Goal: Task Accomplishment & Management: Manage account settings

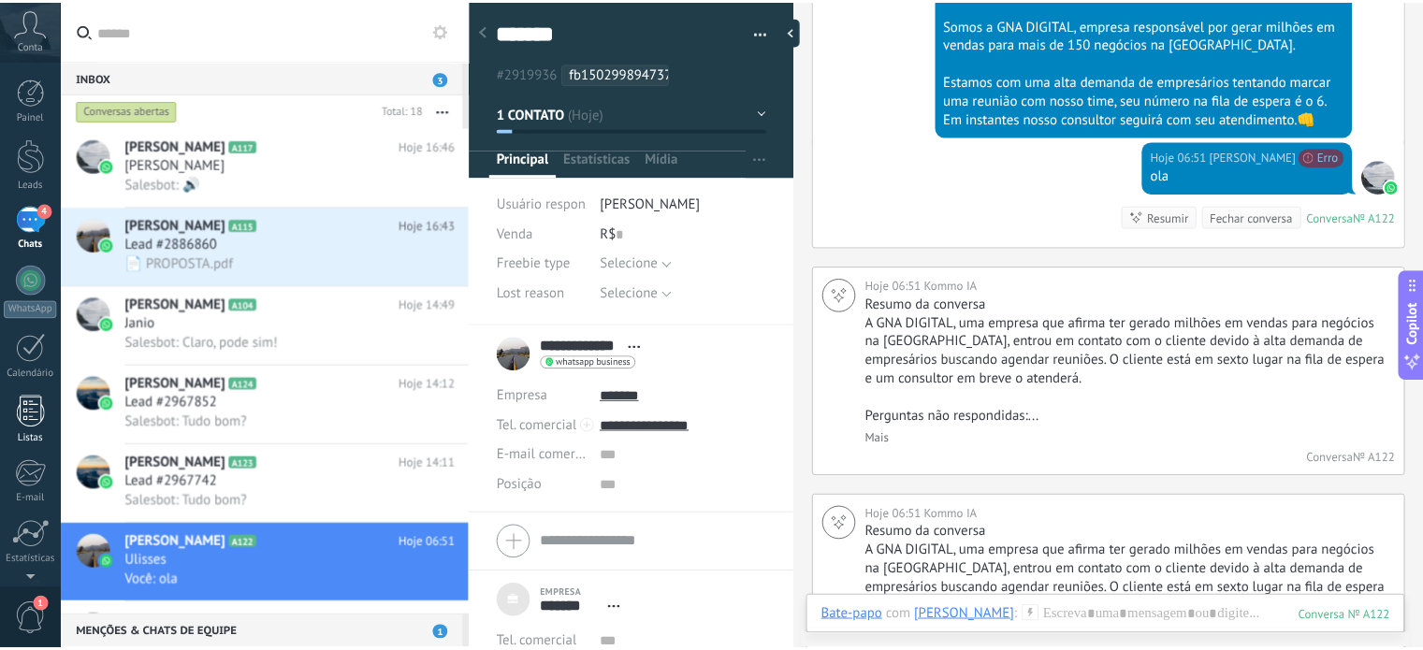
scroll to position [127, 0]
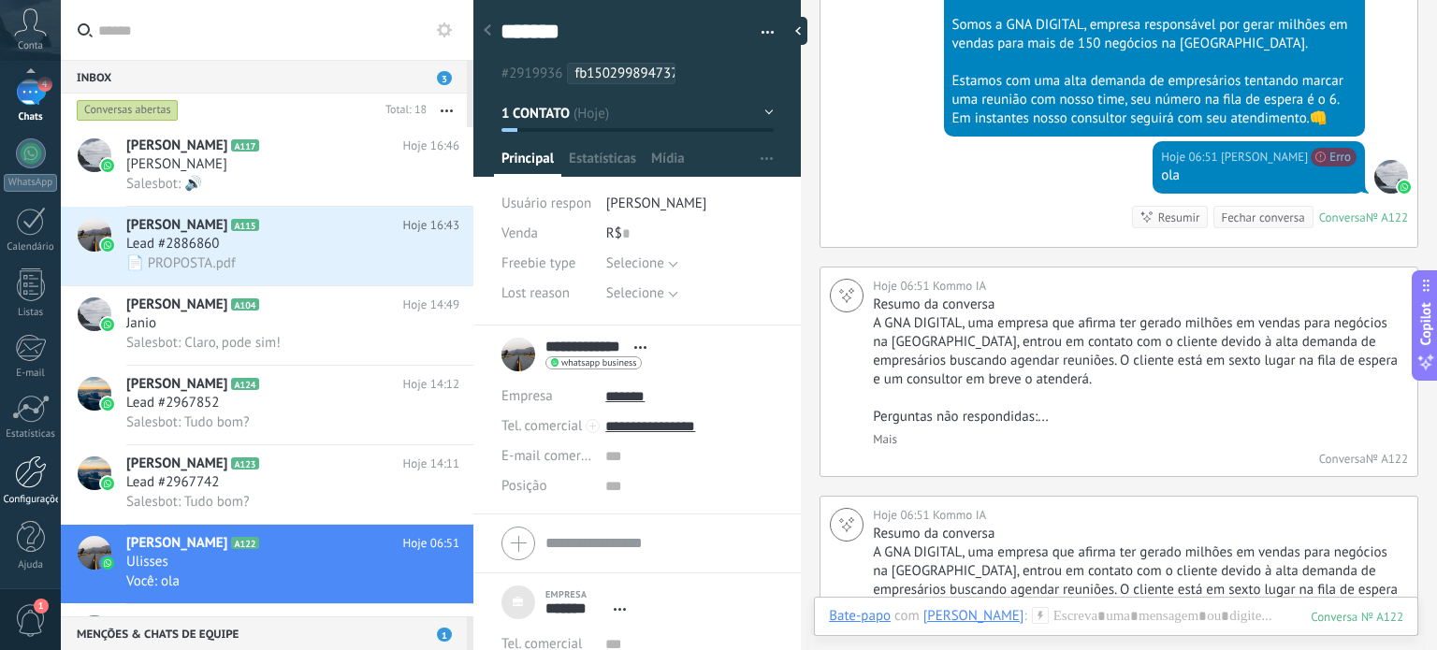
click at [22, 471] on div at bounding box center [31, 472] width 32 height 33
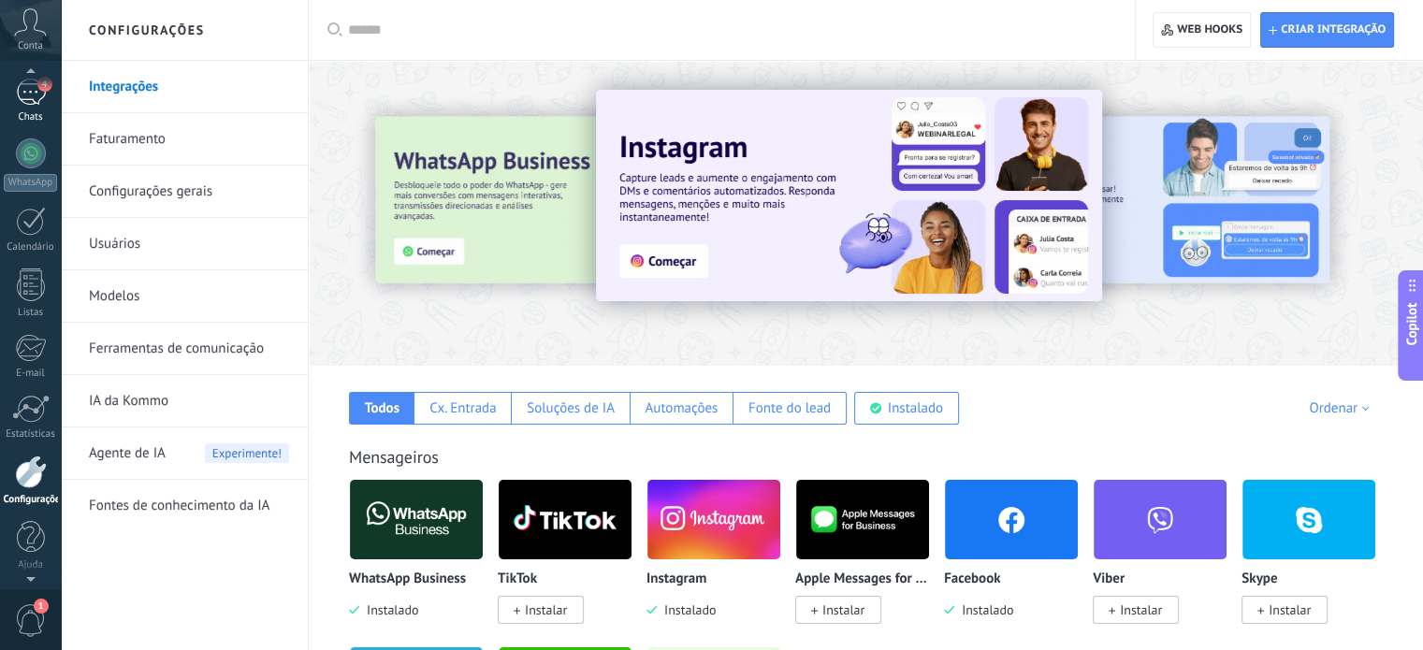
scroll to position [45, 0]
click at [19, 109] on div at bounding box center [31, 111] width 28 height 35
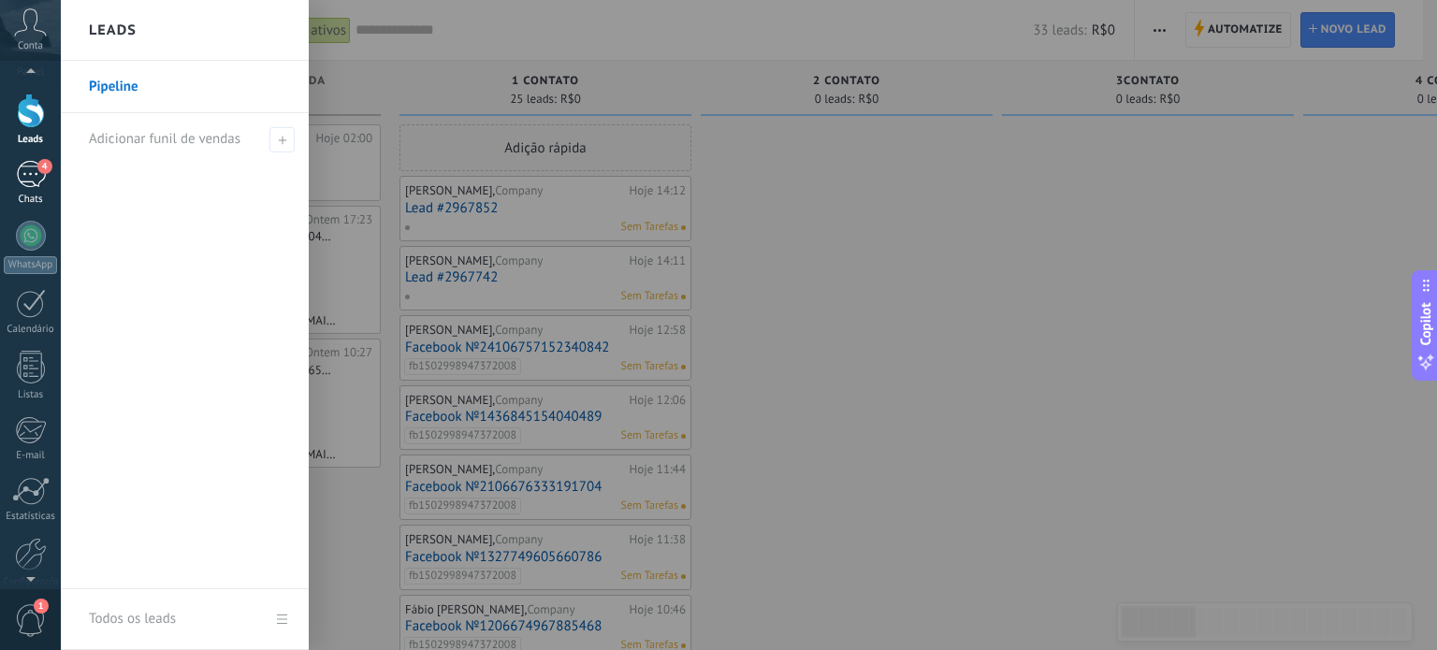
click at [19, 109] on div at bounding box center [31, 111] width 28 height 35
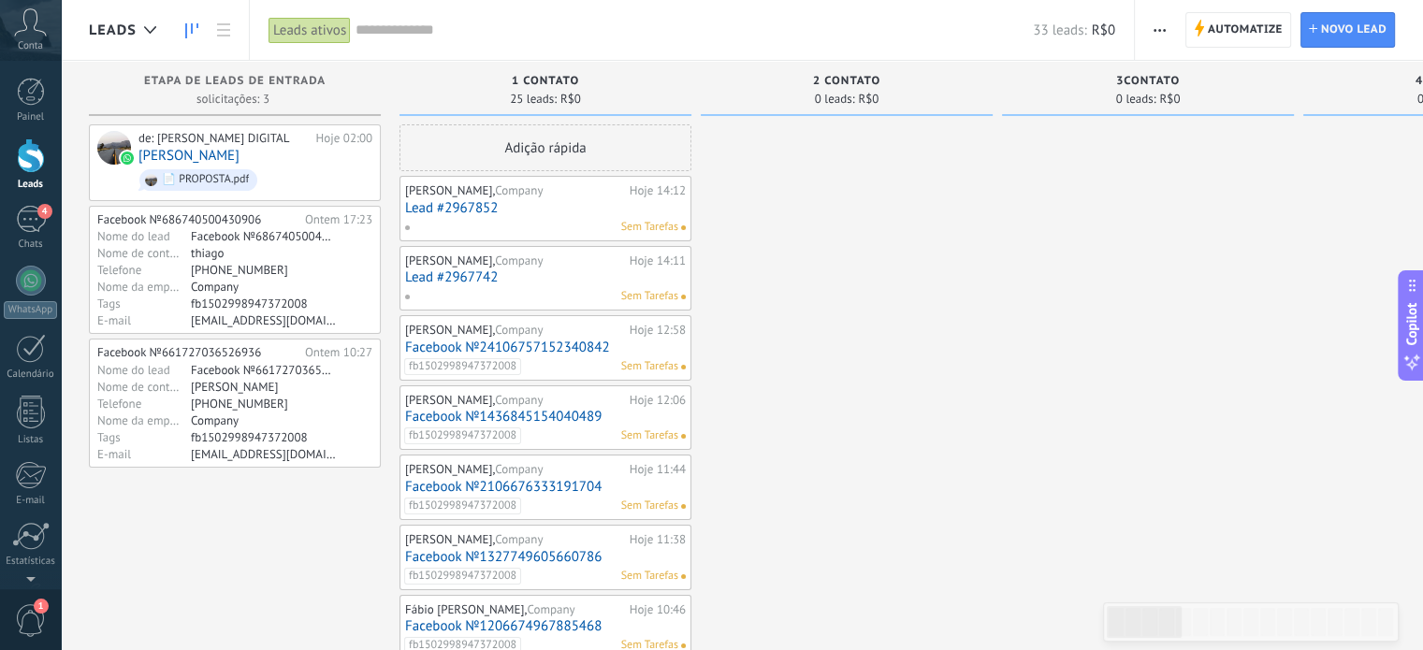
click at [556, 405] on div "Rodrigo Silva, Company" at bounding box center [515, 400] width 220 height 15
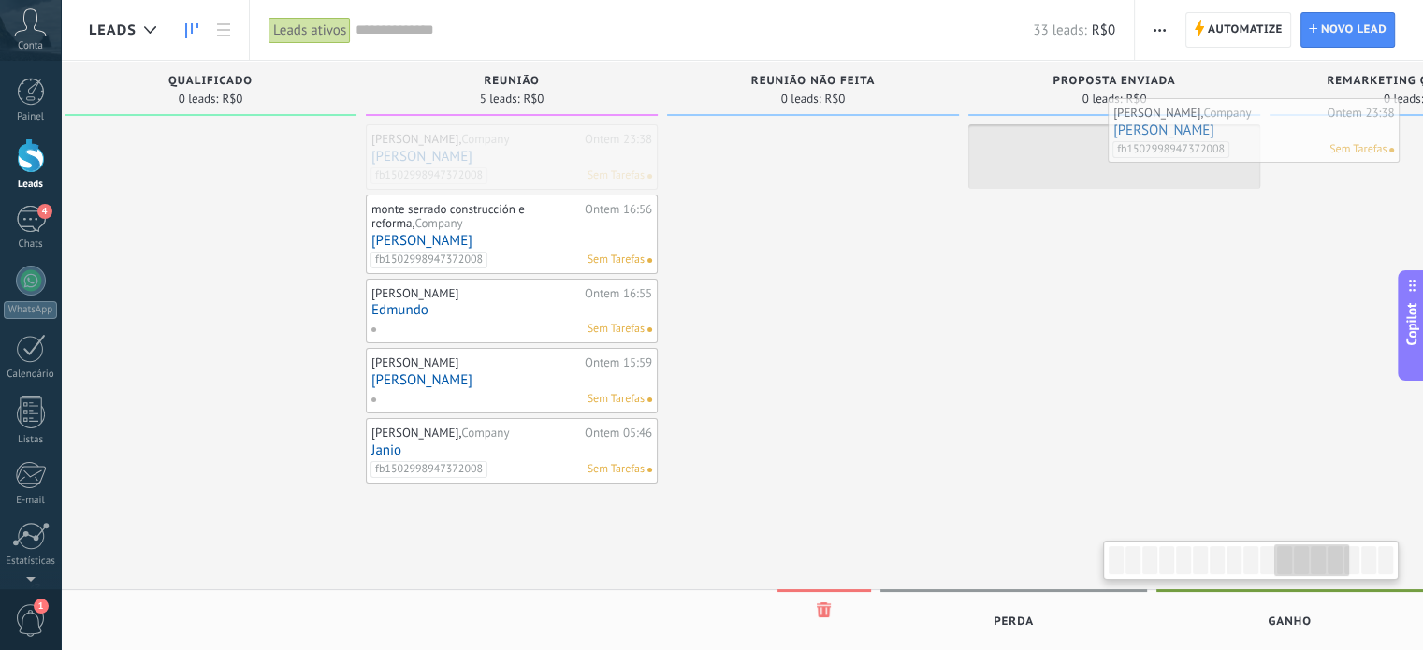
scroll to position [0, 3072]
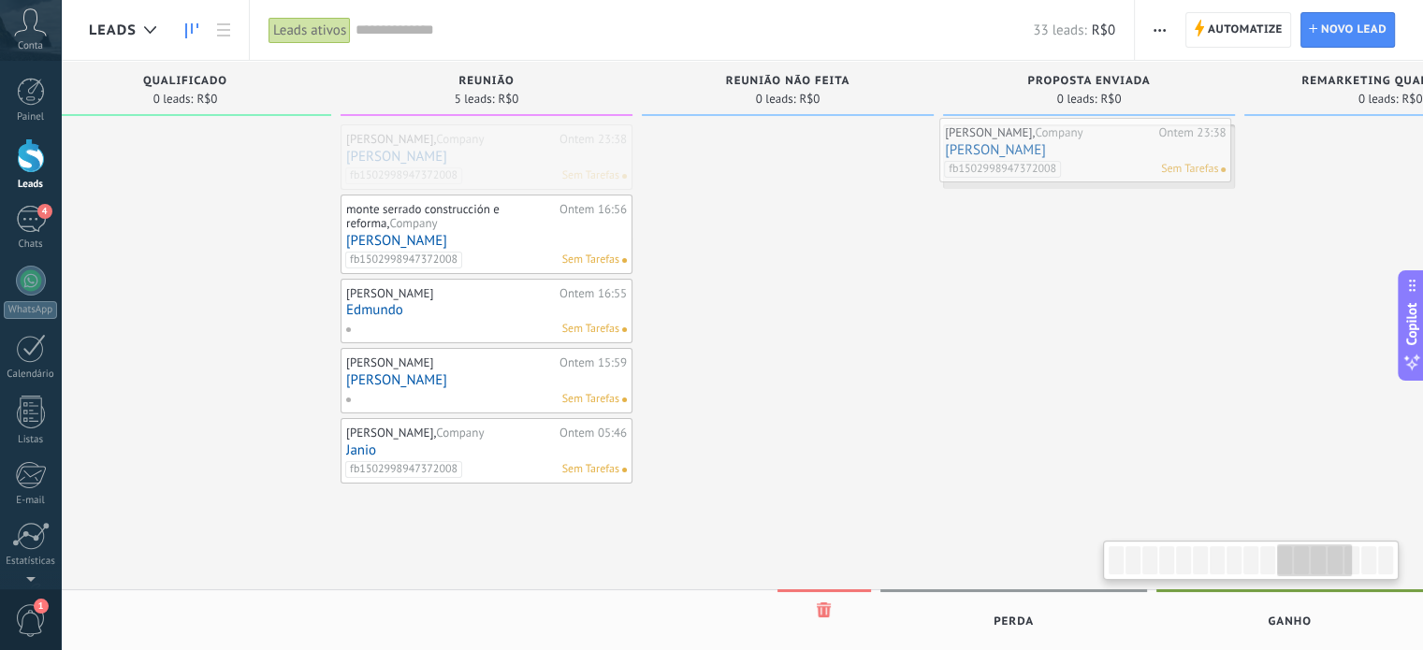
drag, startPoint x: 756, startPoint y: 159, endPoint x: 1116, endPoint y: 153, distance: 359.4
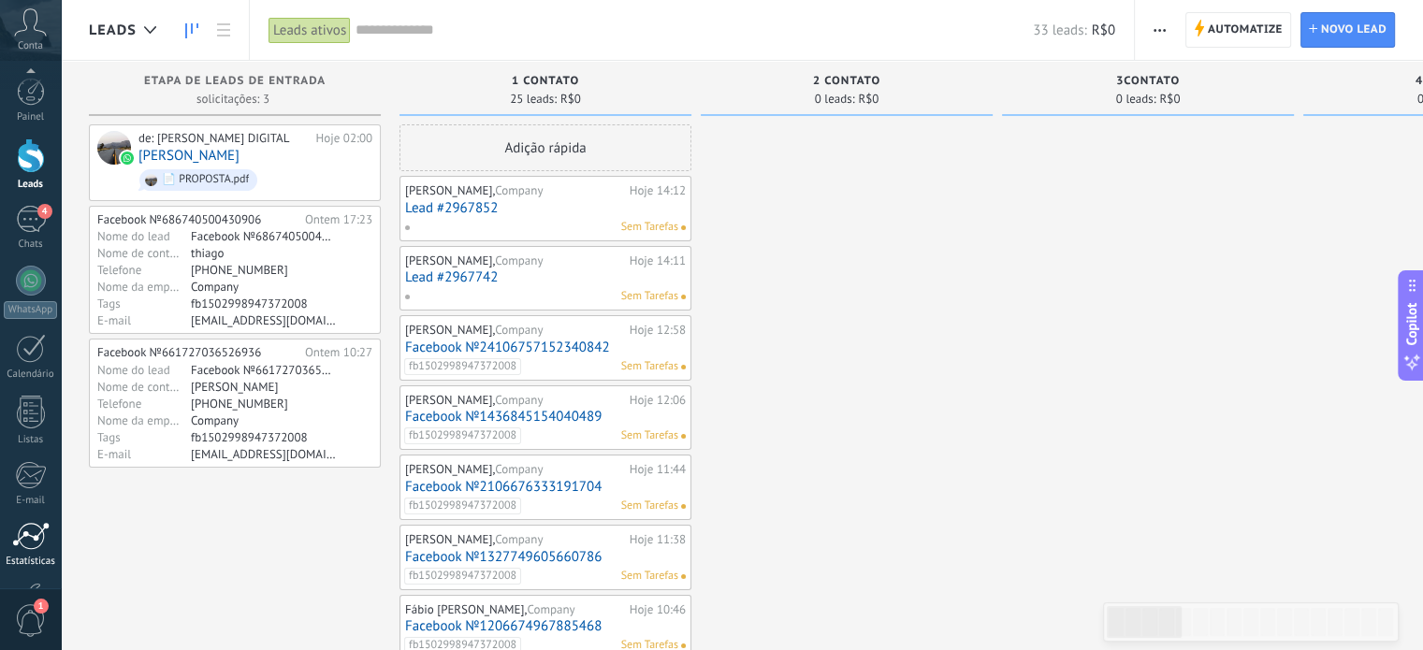
scroll to position [127, 0]
click at [18, 461] on div at bounding box center [31, 472] width 32 height 33
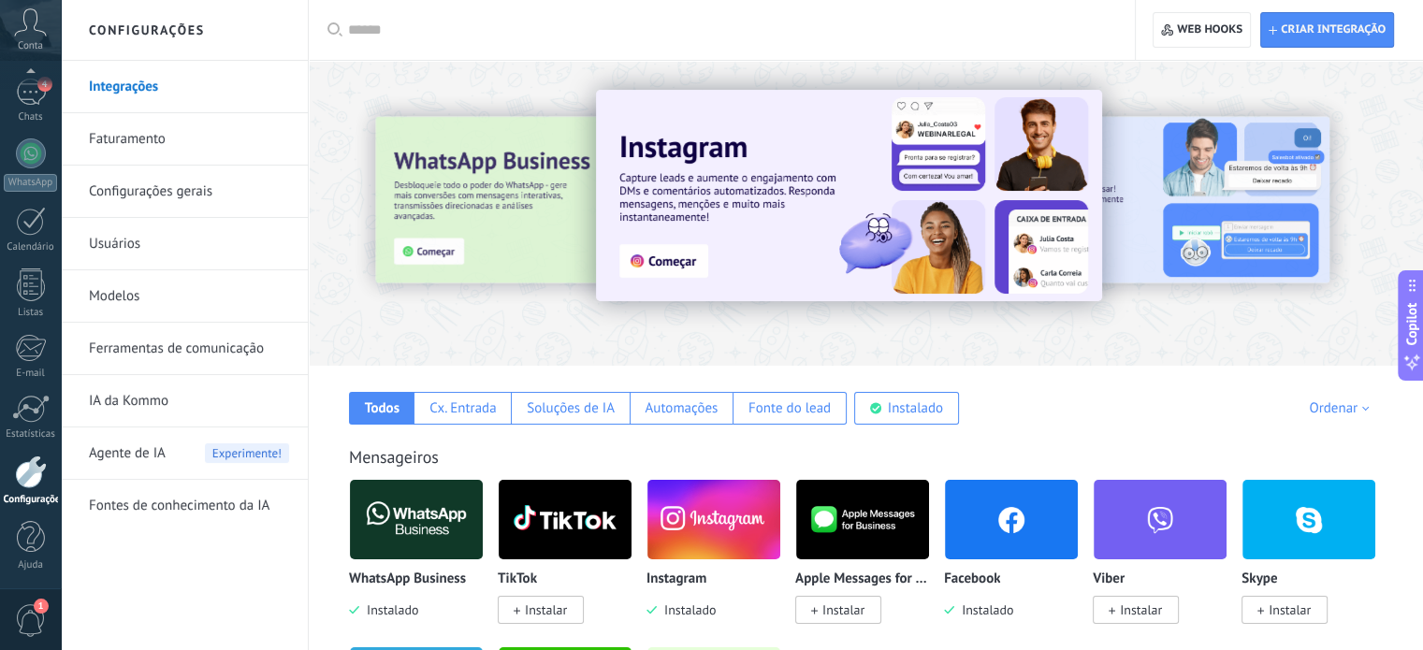
click at [133, 296] on link "Modelos" at bounding box center [189, 296] width 200 height 52
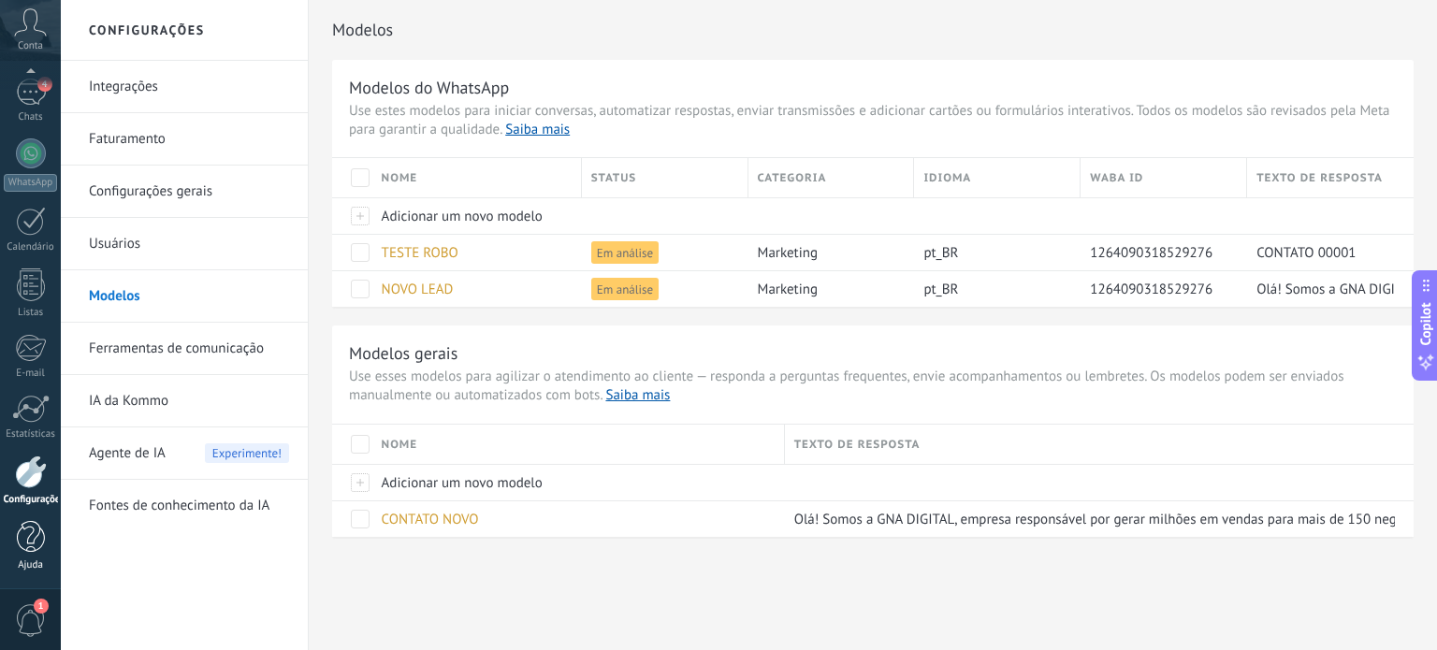
click at [36, 546] on div at bounding box center [31, 537] width 28 height 33
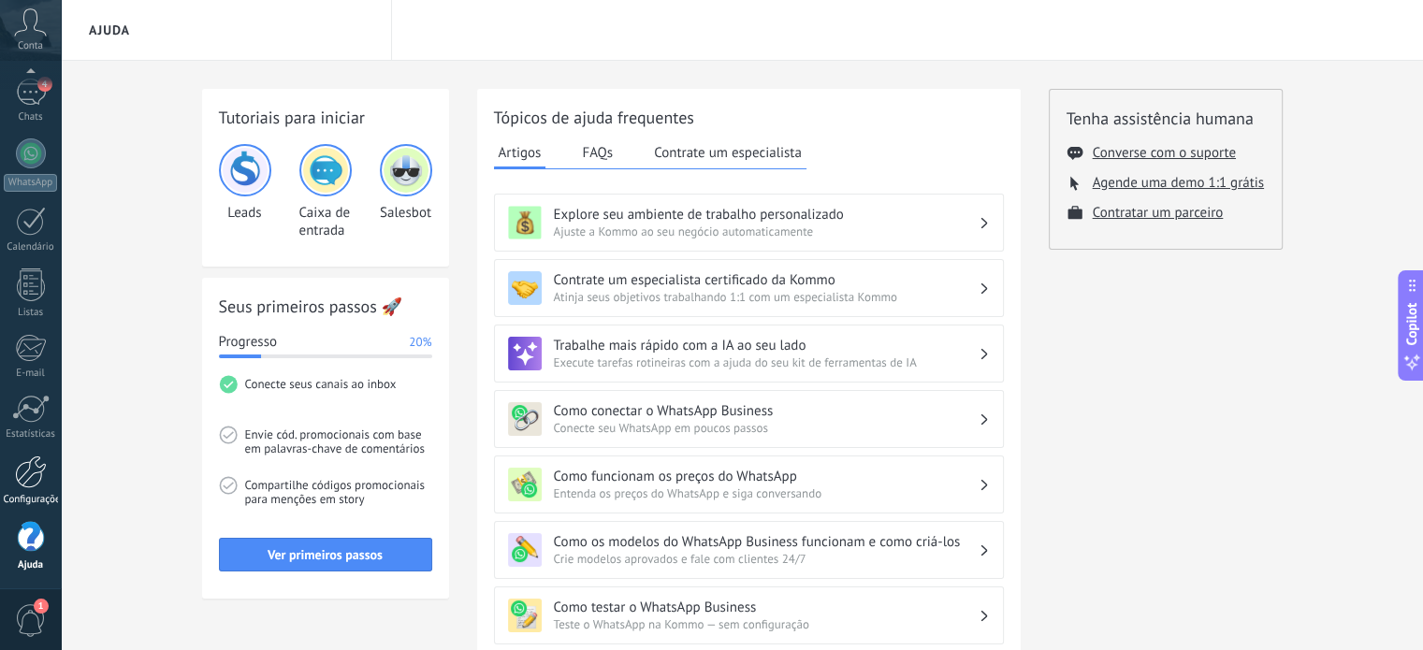
click at [26, 489] on link "Configurações" at bounding box center [30, 481] width 61 height 51
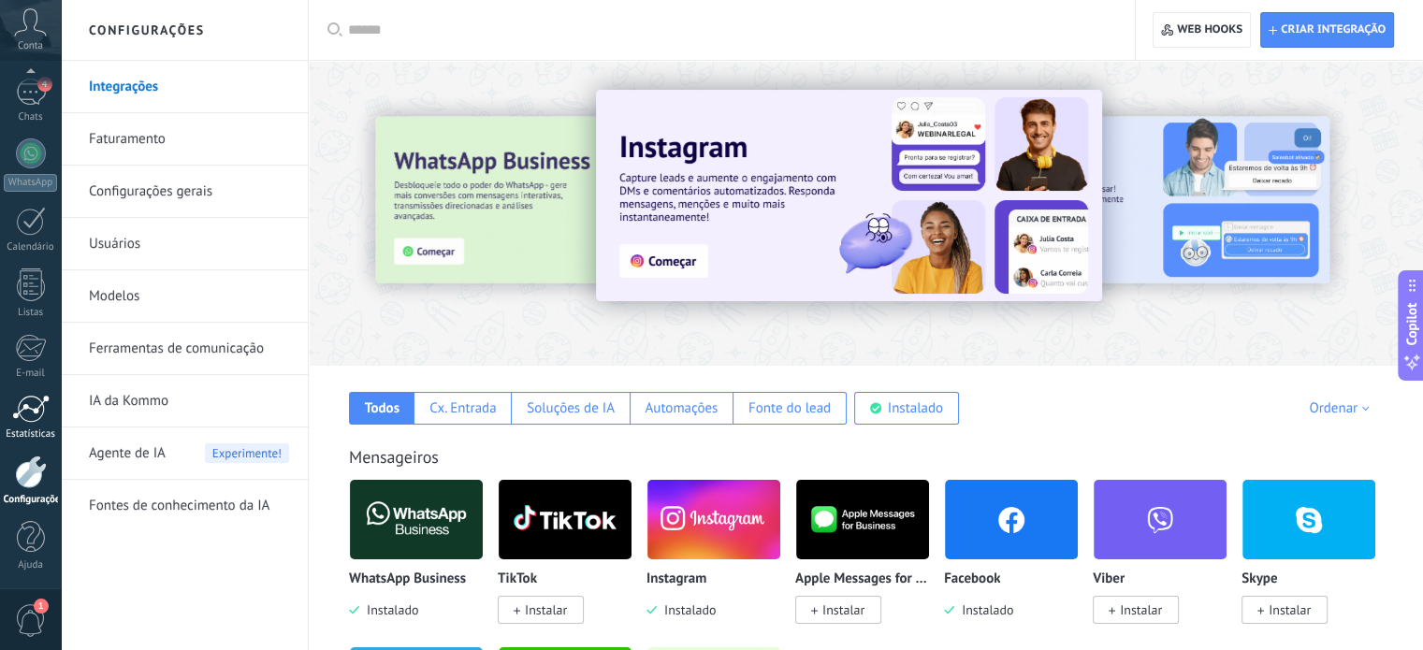
click at [33, 408] on div at bounding box center [30, 409] width 37 height 28
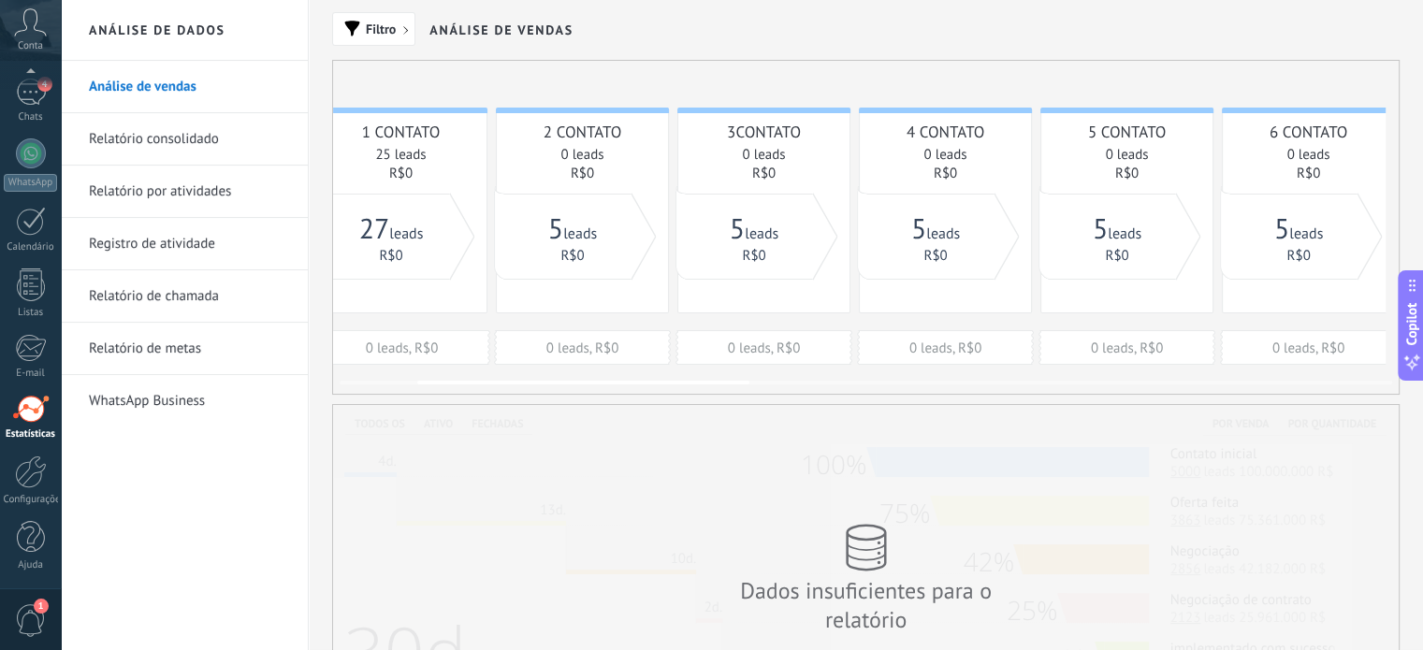
scroll to position [0, 247]
click at [194, 396] on link "WhatsApp Business" at bounding box center [189, 401] width 200 height 52
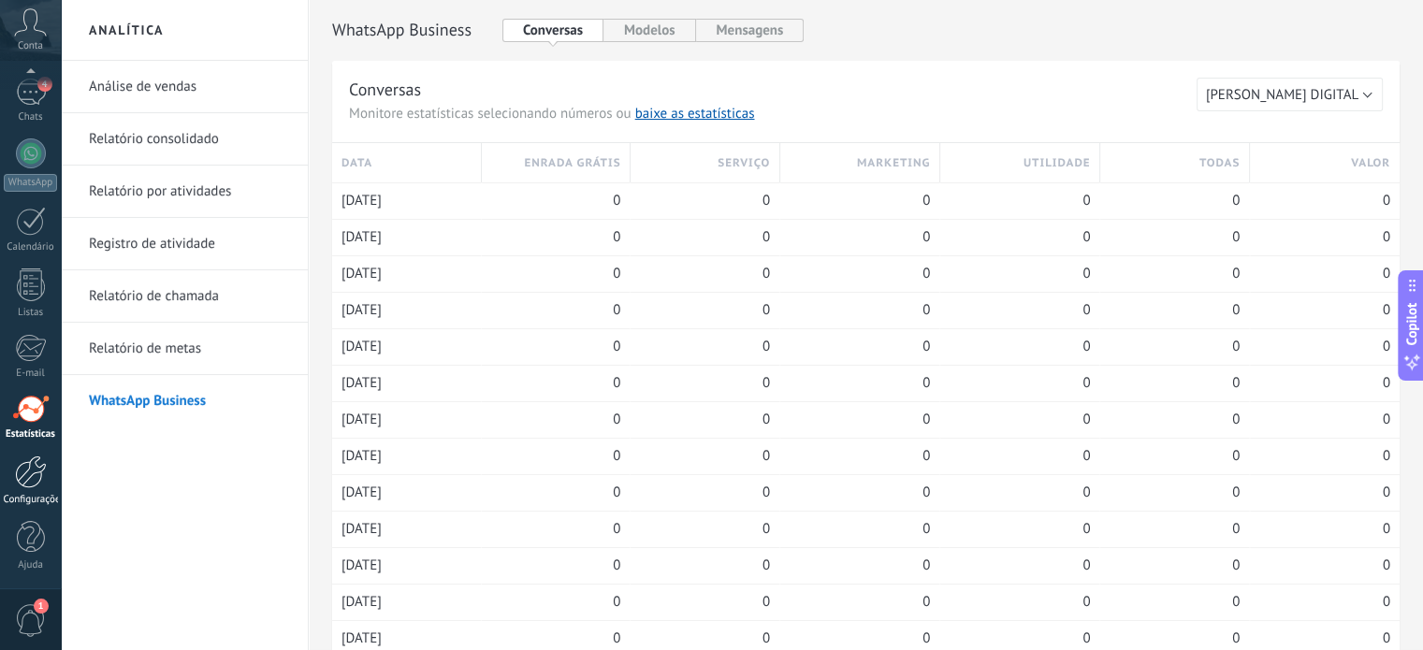
click at [17, 473] on div at bounding box center [31, 472] width 32 height 33
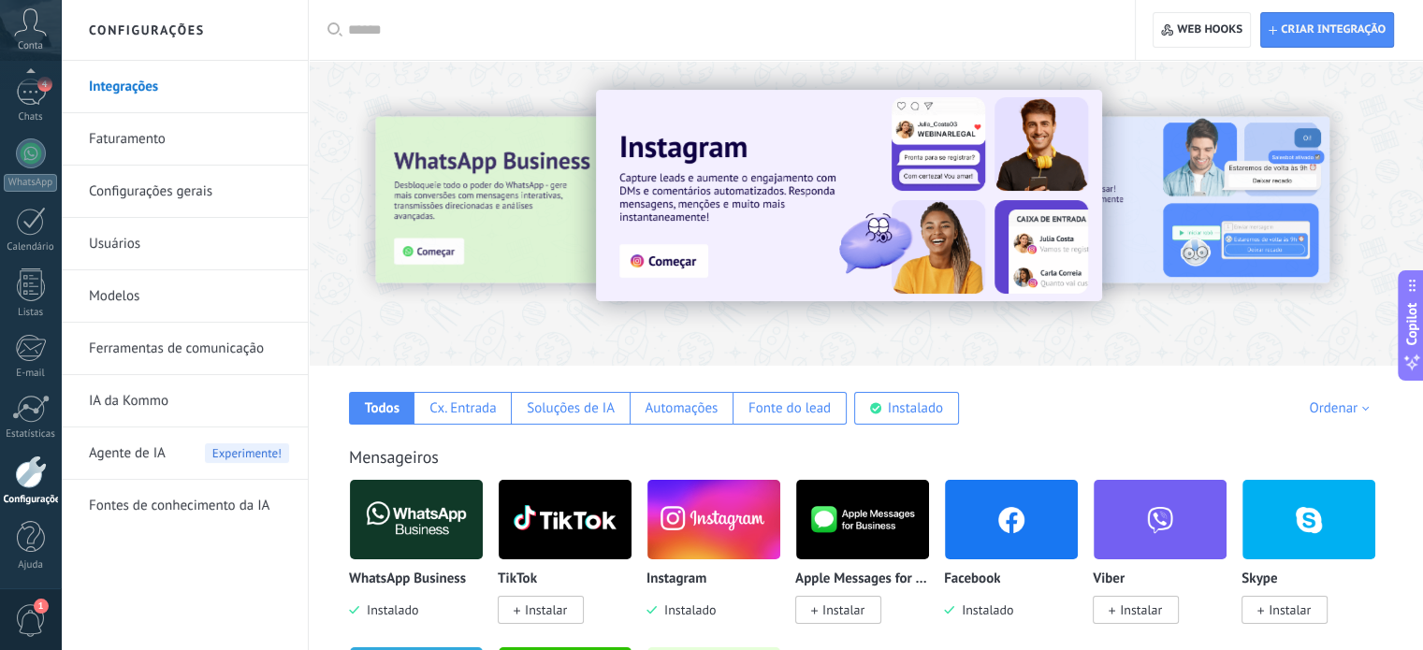
click at [213, 198] on link "Configurações gerais" at bounding box center [189, 192] width 200 height 52
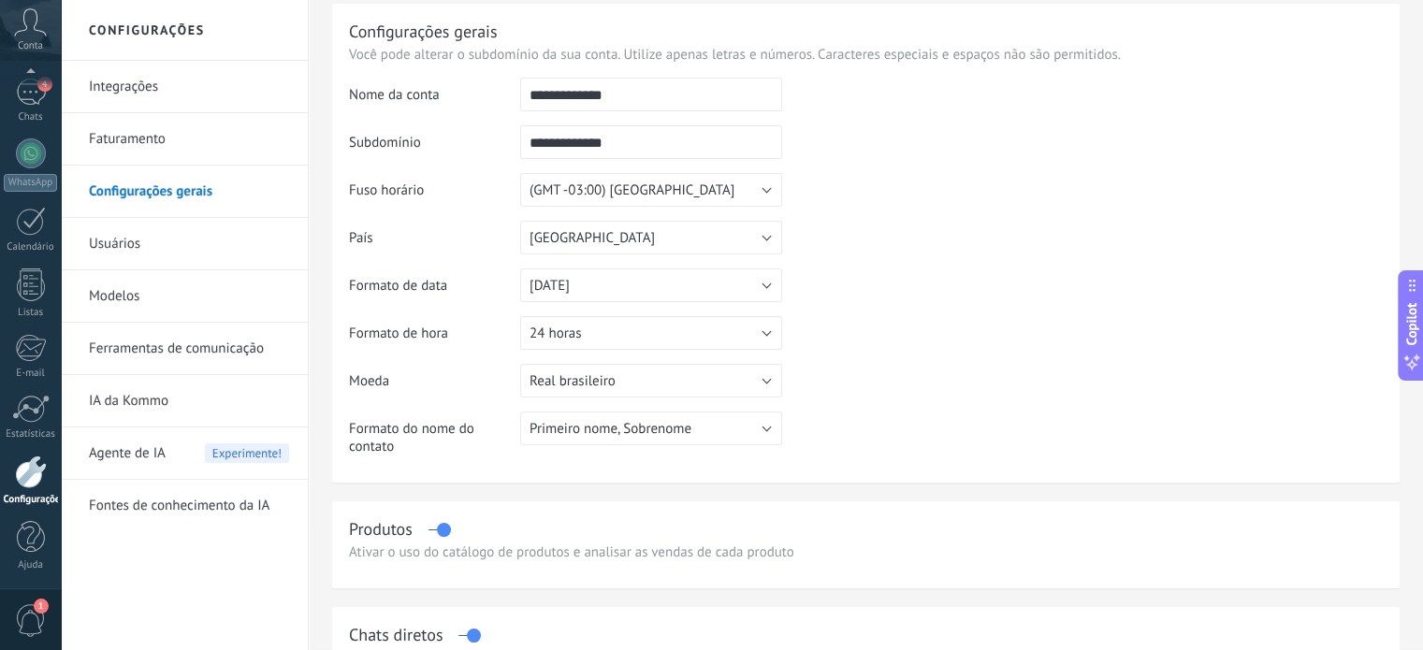
scroll to position [51, 0]
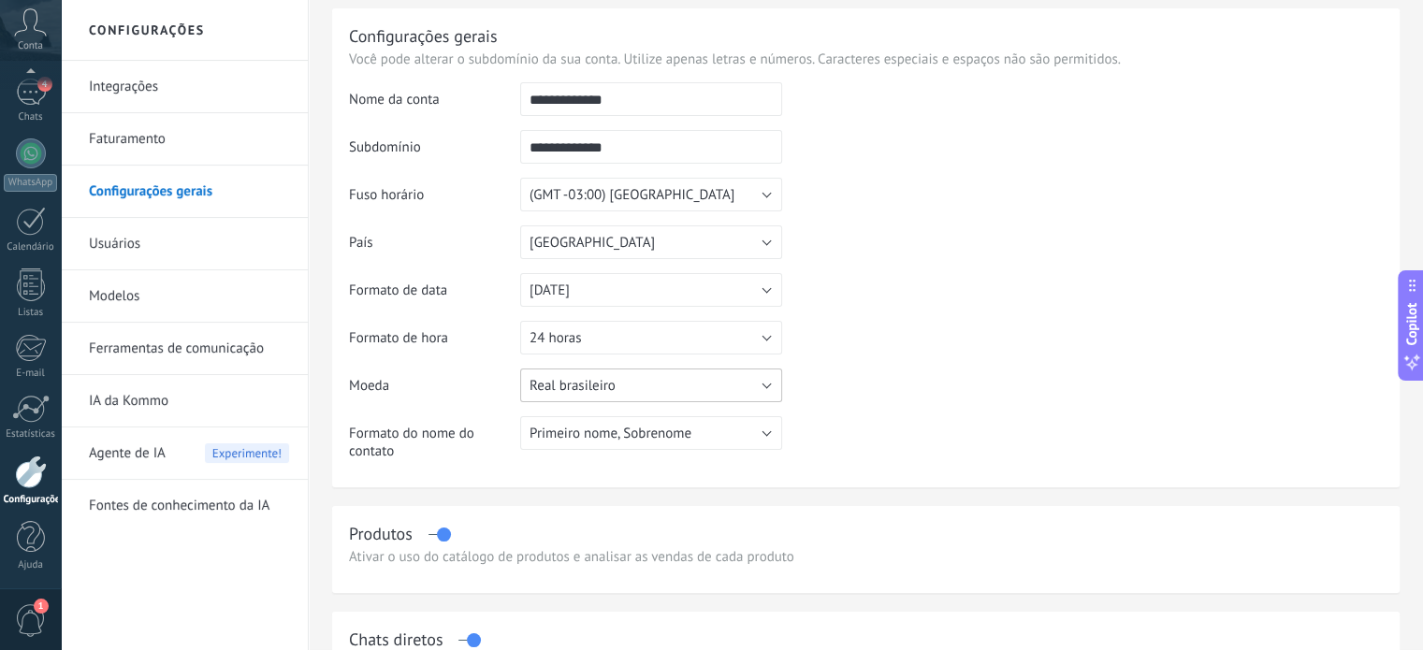
click at [642, 386] on button "Real brasileiro" at bounding box center [651, 386] width 262 height 34
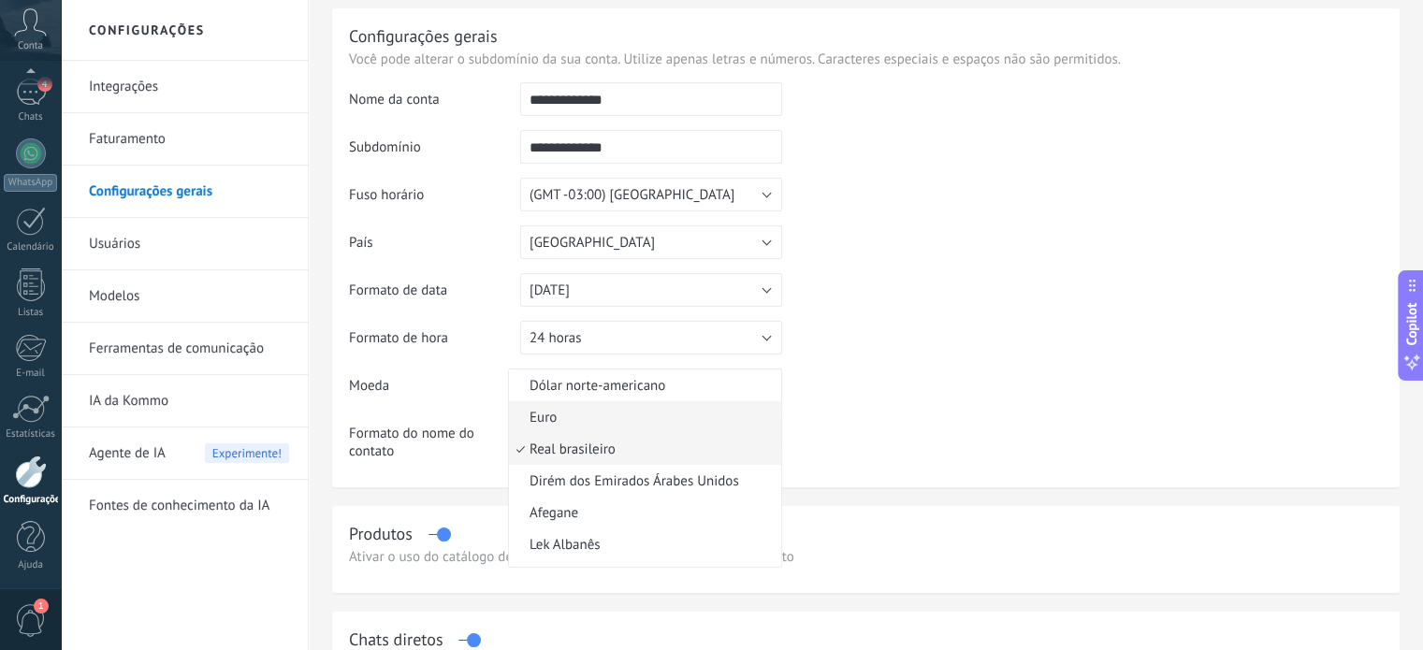
click at [636, 415] on span "Euro" at bounding box center [642, 418] width 267 height 18
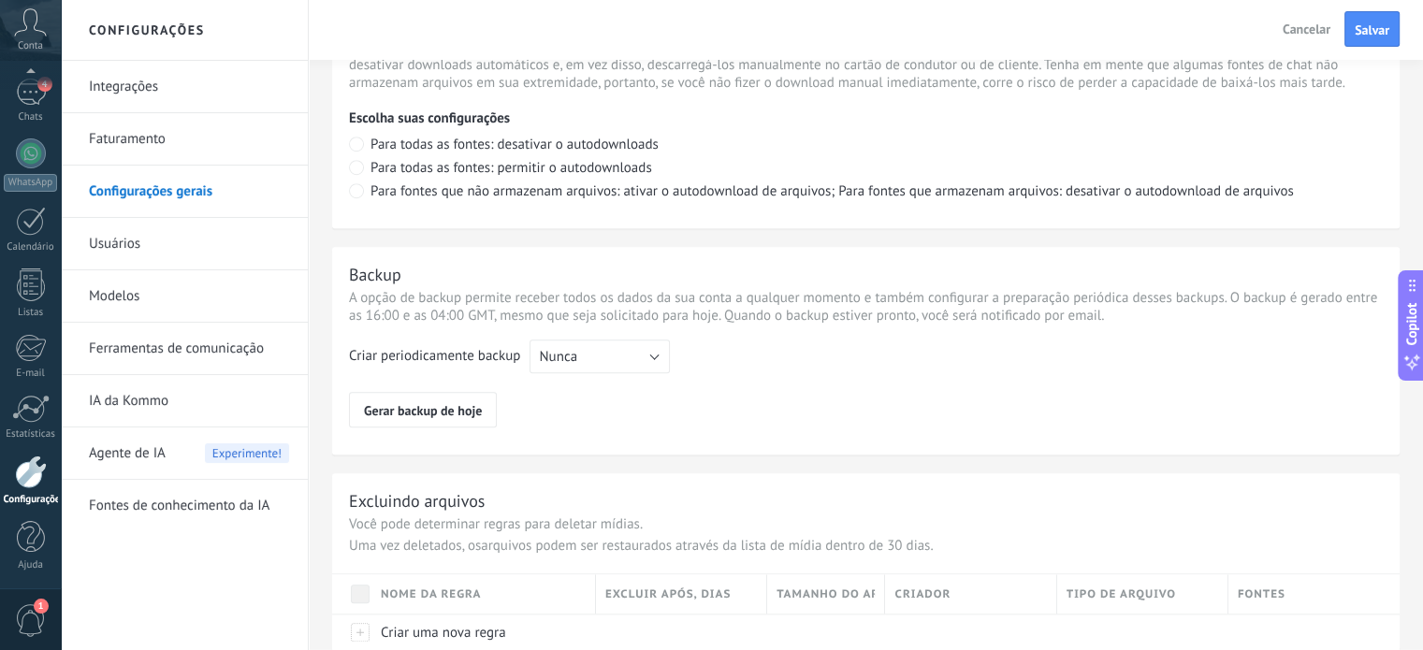
scroll to position [1396, 0]
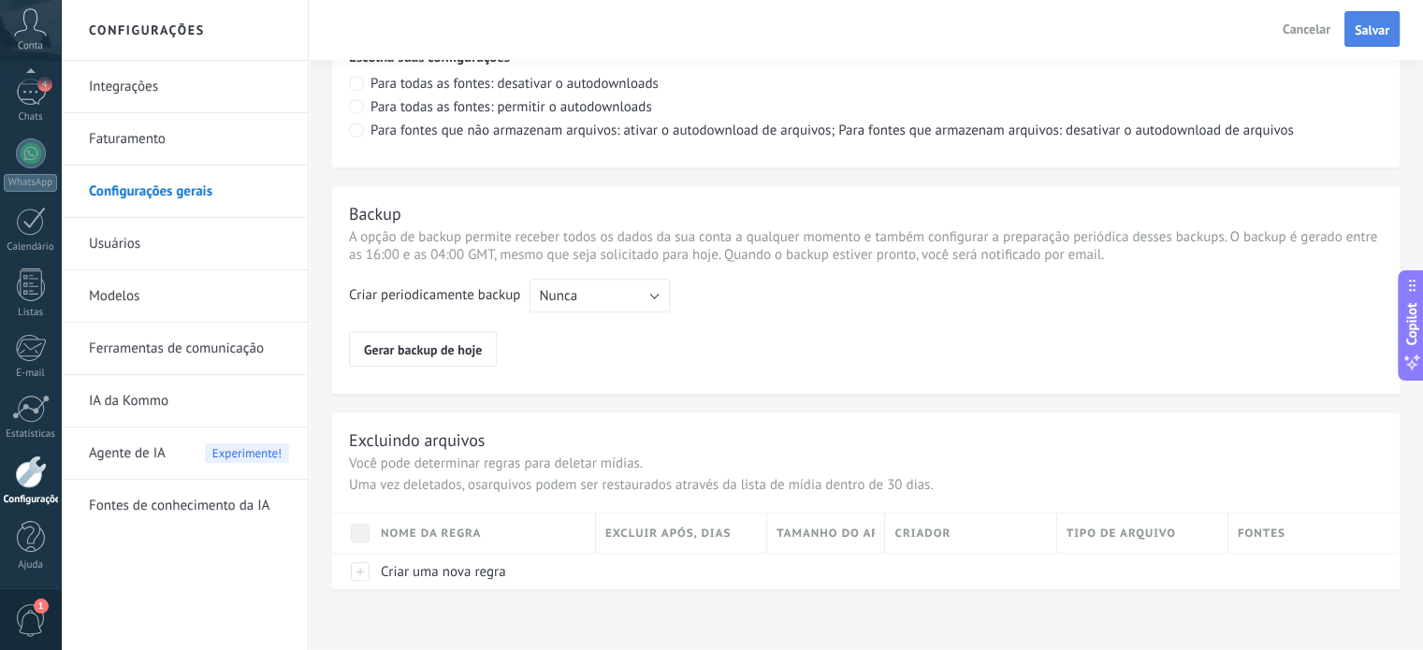
click at [1381, 31] on span "Salvar" at bounding box center [1372, 29] width 35 height 13
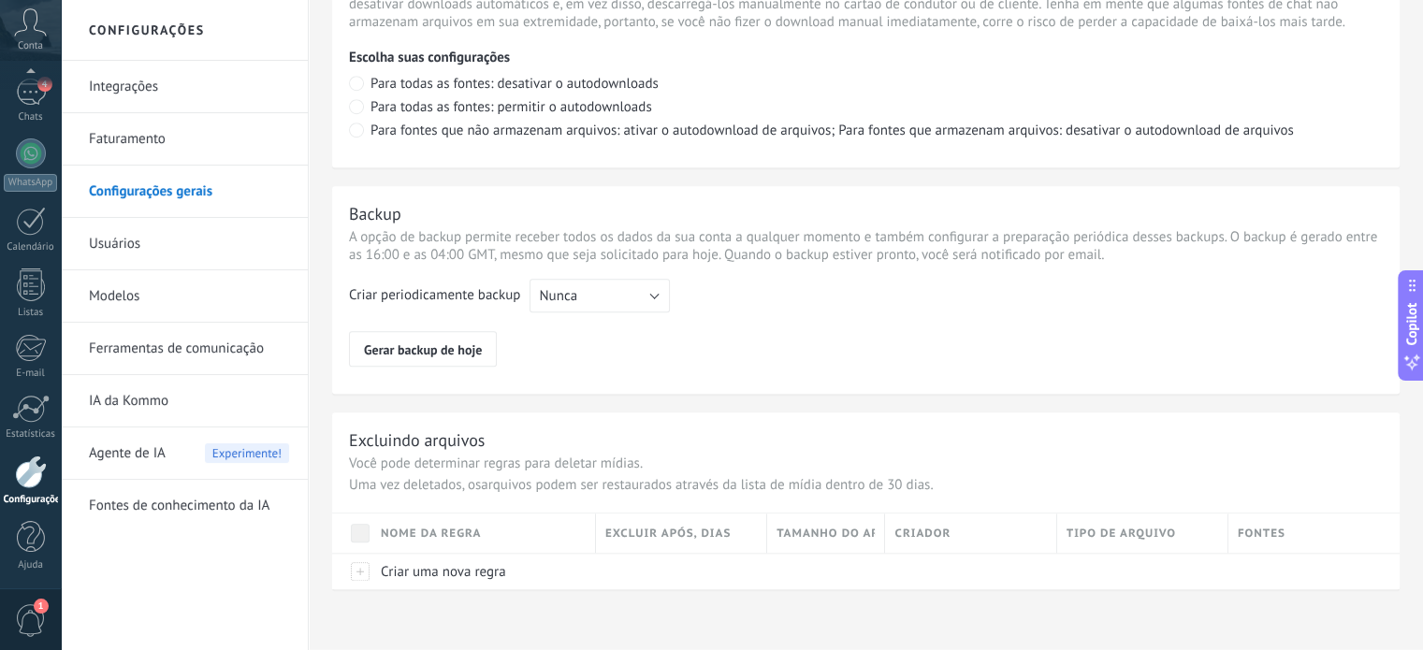
scroll to position [94, 0]
